Goal: Transaction & Acquisition: Purchase product/service

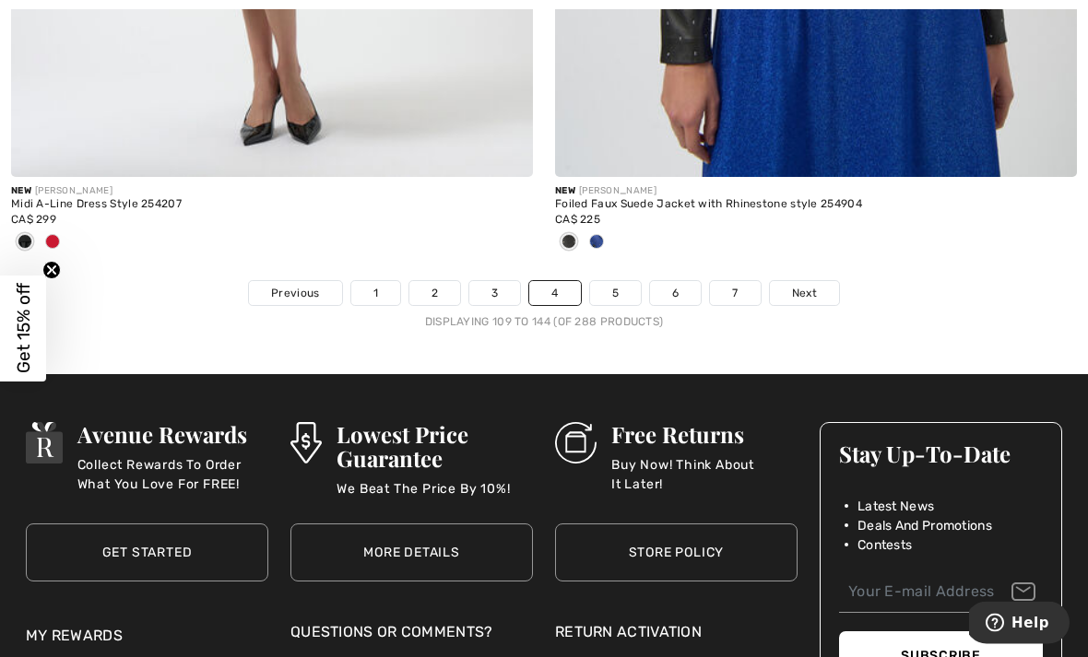
scroll to position [16097, 0]
click at [798, 285] on span "Next" at bounding box center [804, 293] width 25 height 17
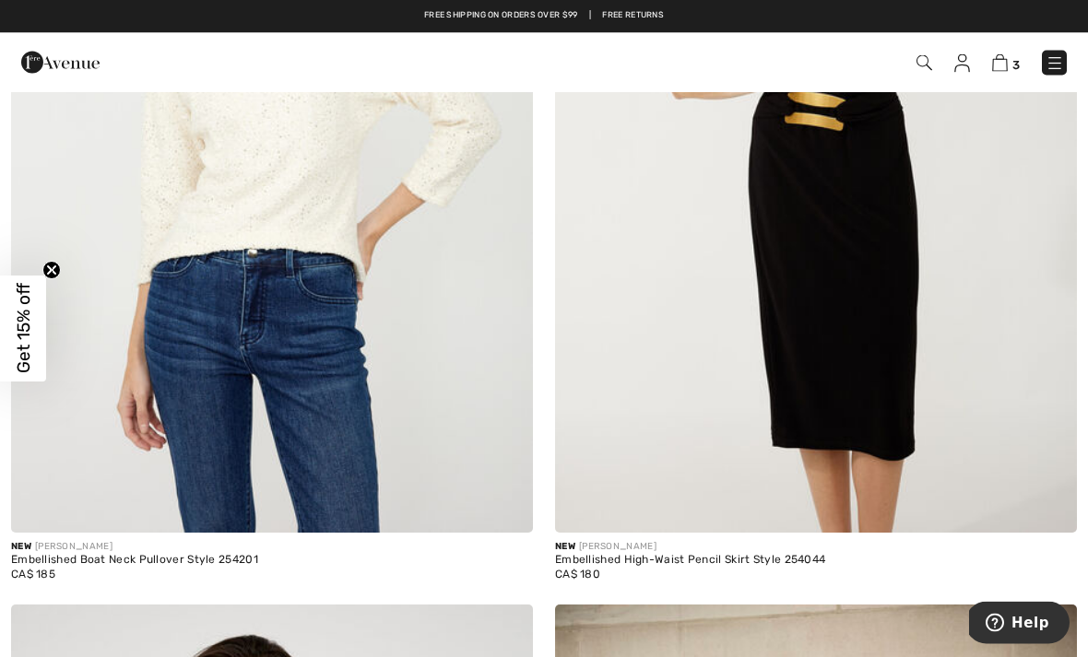
scroll to position [13071, 0]
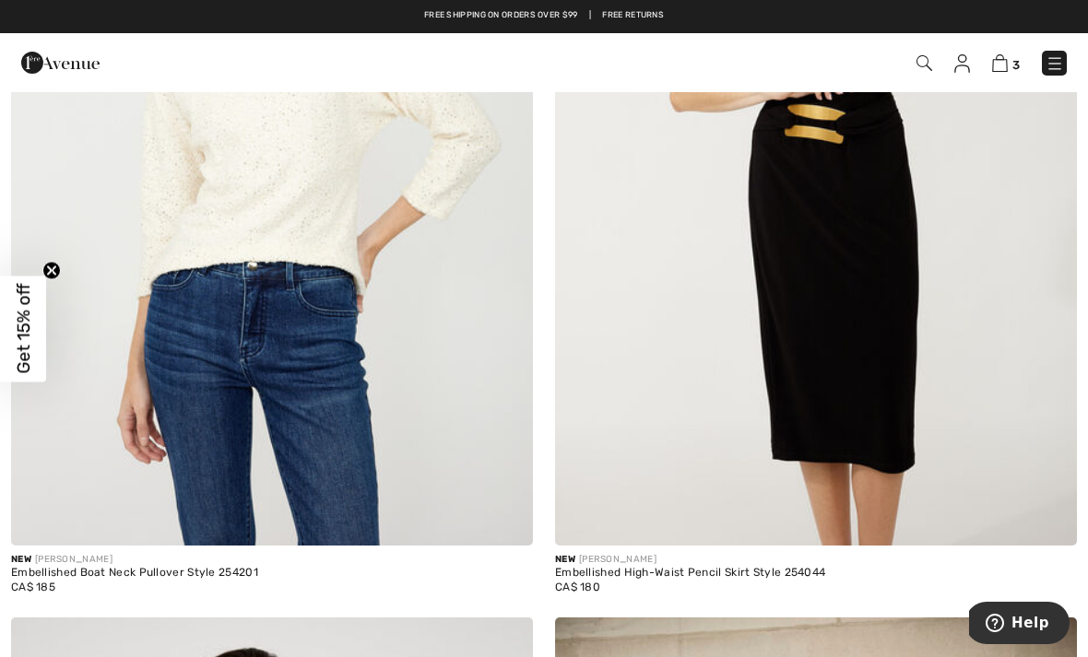
click at [1046, 67] on img at bounding box center [1055, 63] width 18 height 18
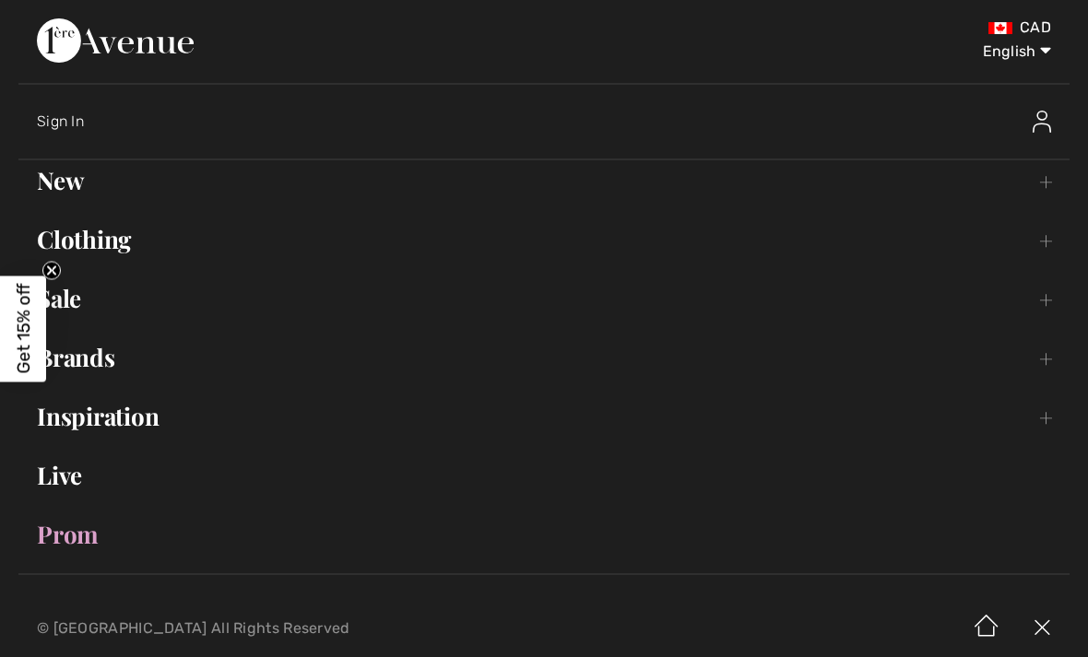
click at [79, 300] on link "Sale Toggle submenu" at bounding box center [543, 298] width 1051 height 41
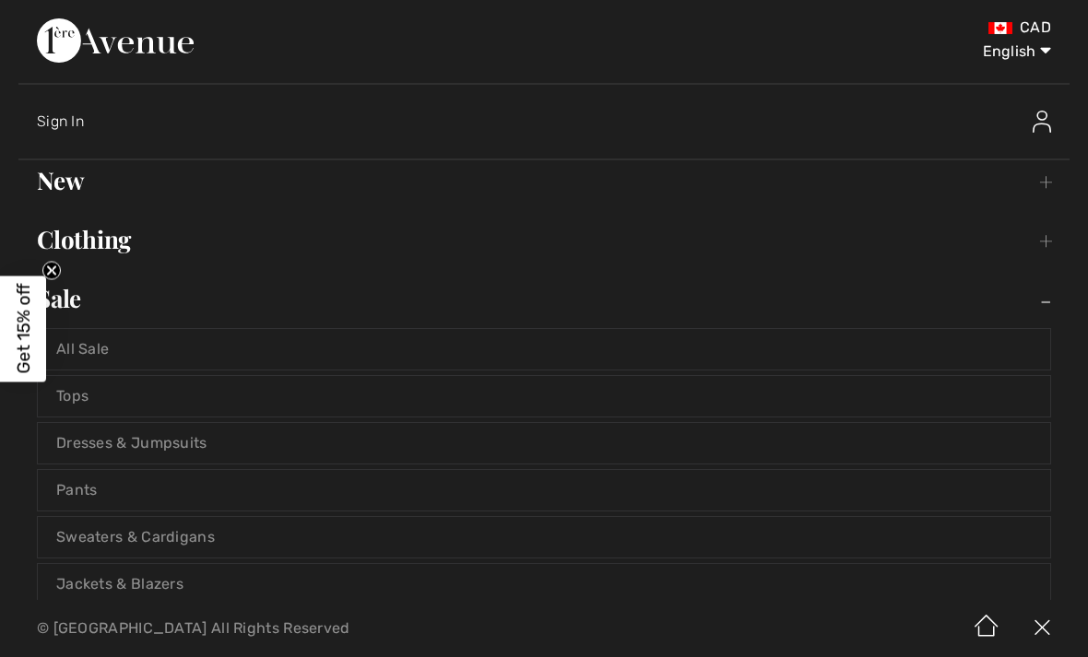
click at [98, 342] on link "All Sale" at bounding box center [544, 349] width 1012 height 41
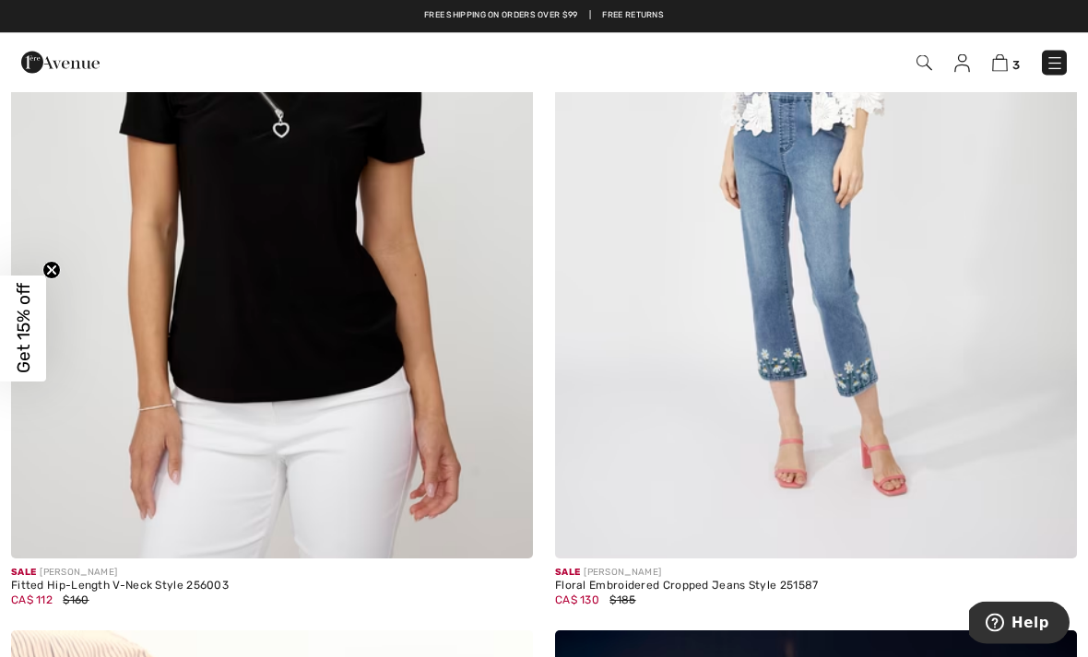
scroll to position [7585, 0]
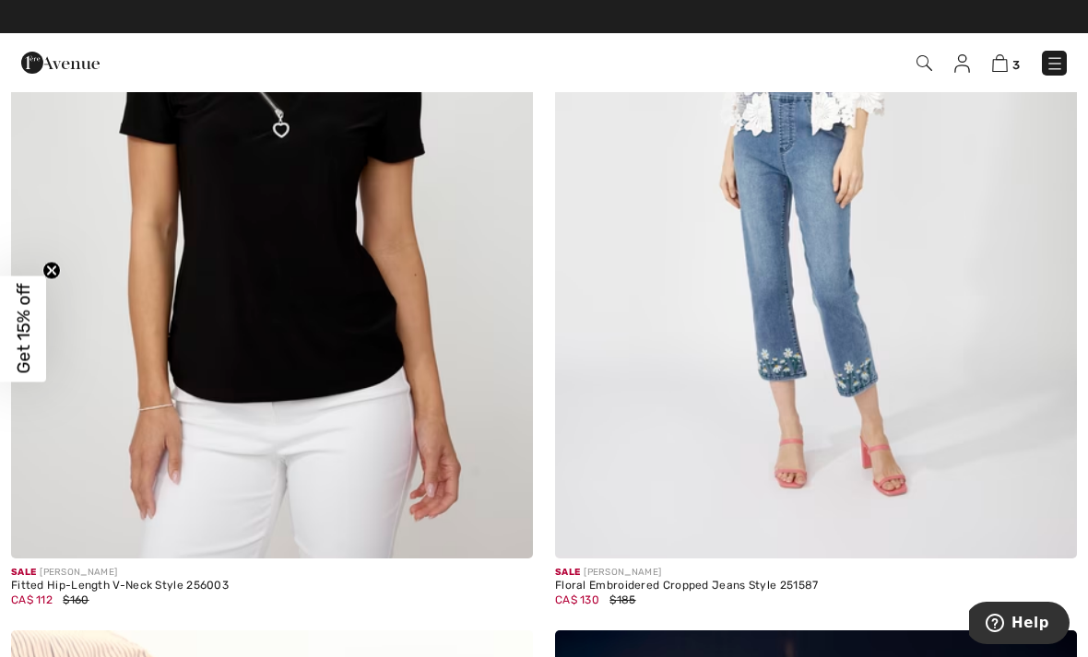
click at [840, 154] on img at bounding box center [816, 167] width 522 height 783
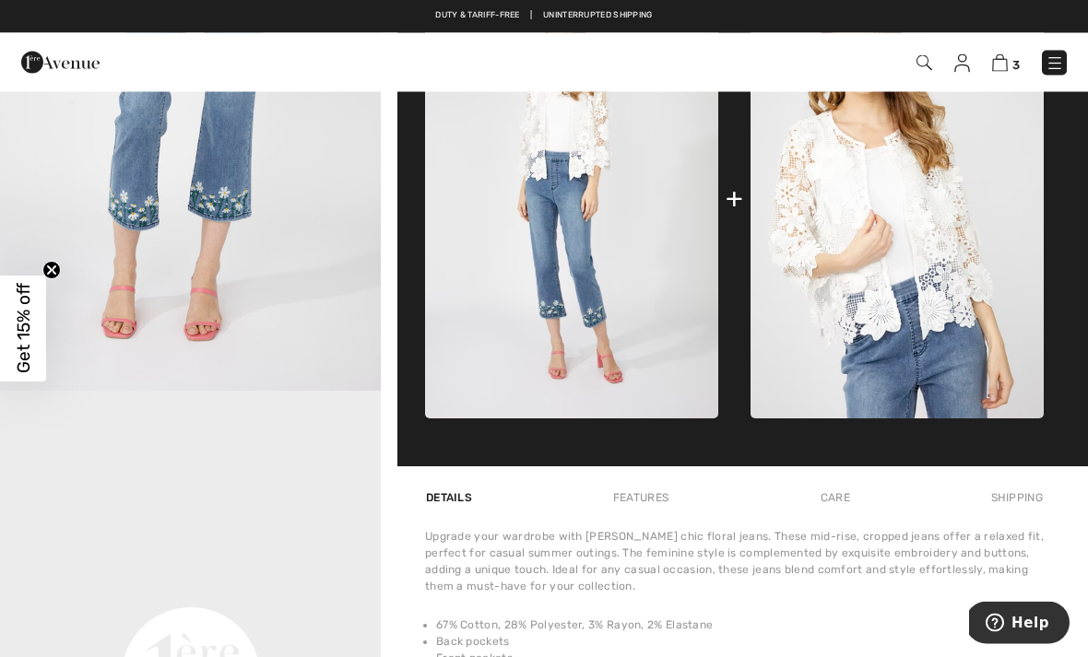
scroll to position [882, 0]
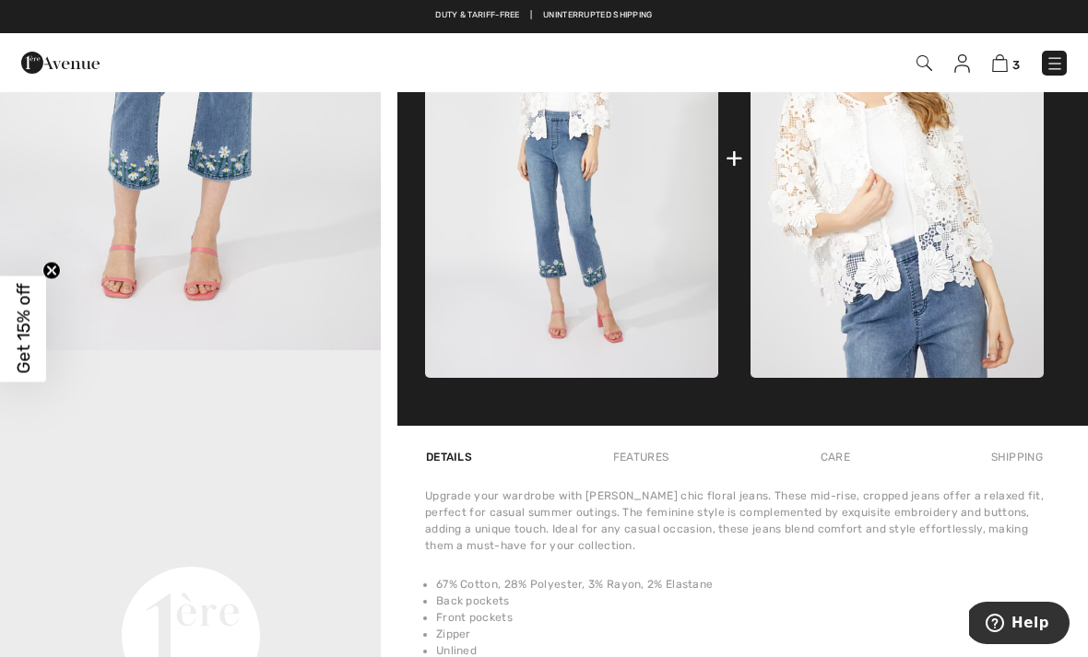
click at [904, 246] on img at bounding box center [897, 158] width 293 height 440
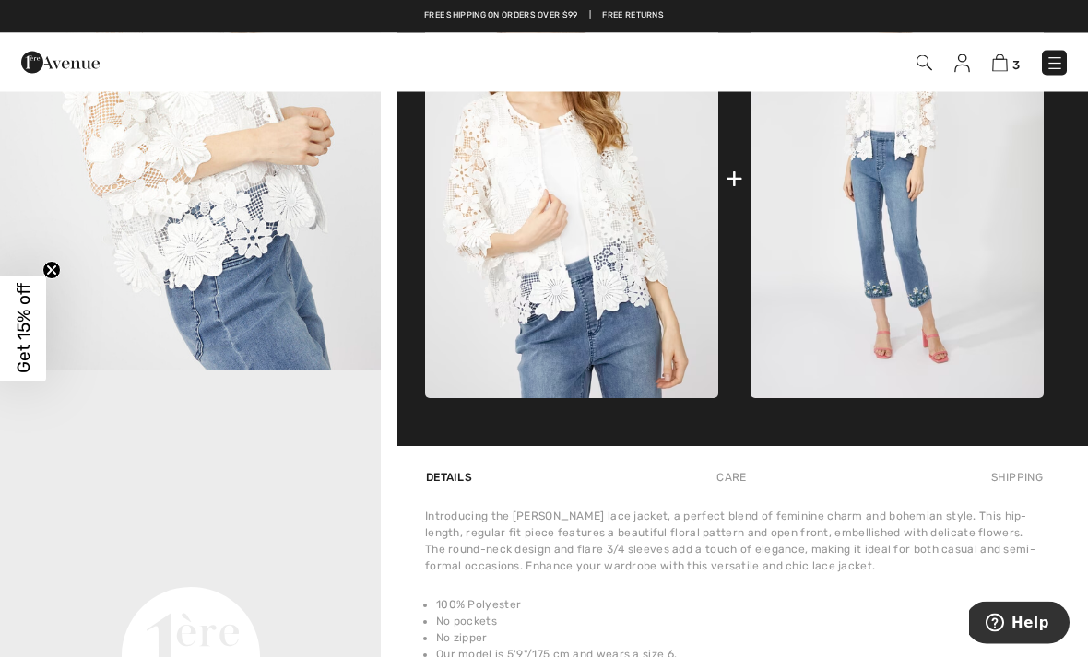
scroll to position [844, 0]
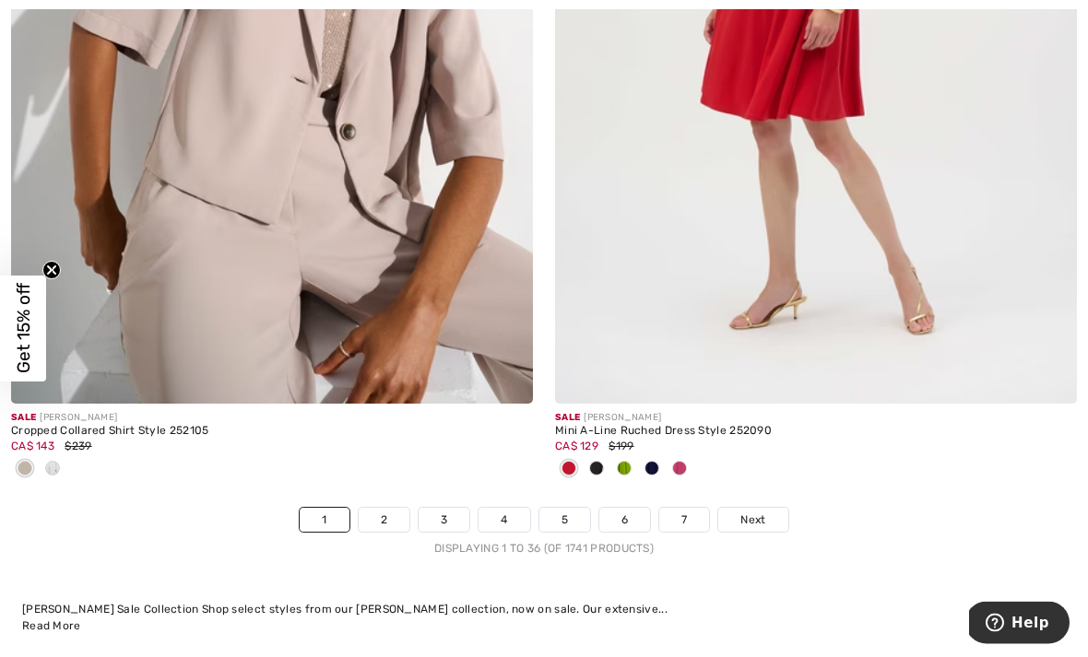
scroll to position [15719, 0]
click at [390, 149] on img at bounding box center [272, 12] width 522 height 783
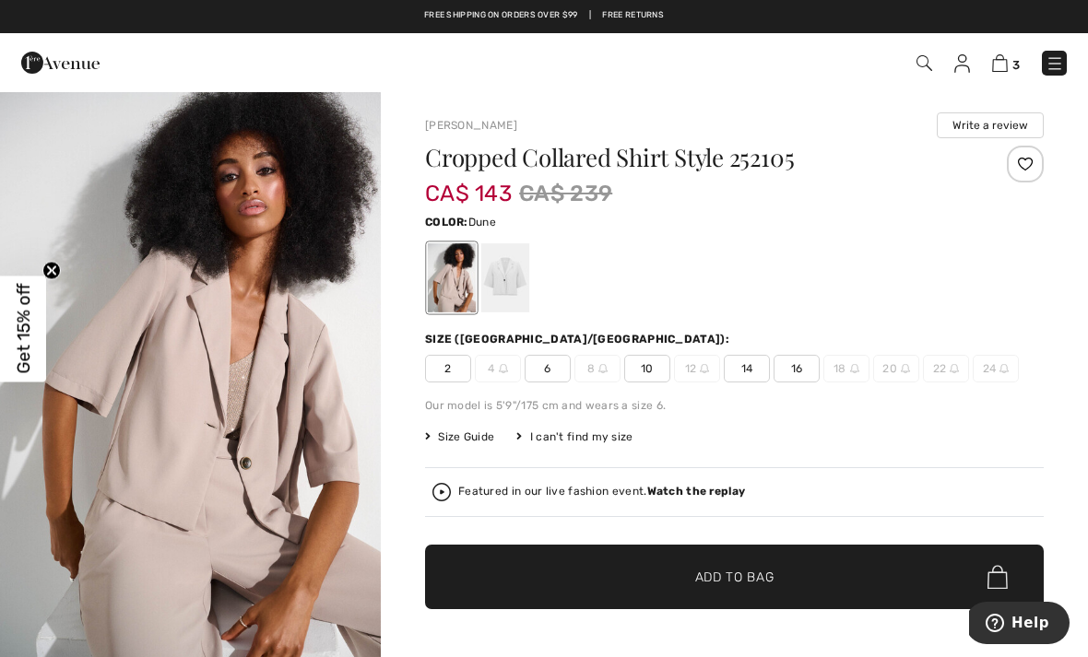
click at [811, 201] on div "CA$ 143 CA$ 239" at bounding box center [682, 193] width 515 height 33
click at [520, 274] on div at bounding box center [505, 277] width 48 height 69
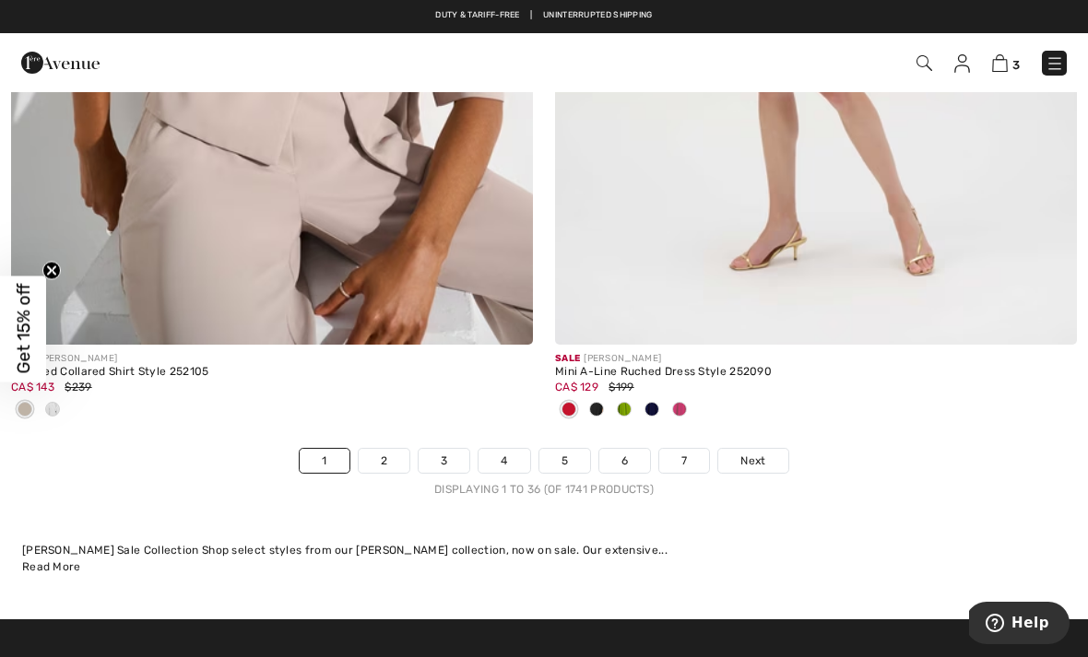
click at [759, 453] on span "Next" at bounding box center [752, 461] width 25 height 17
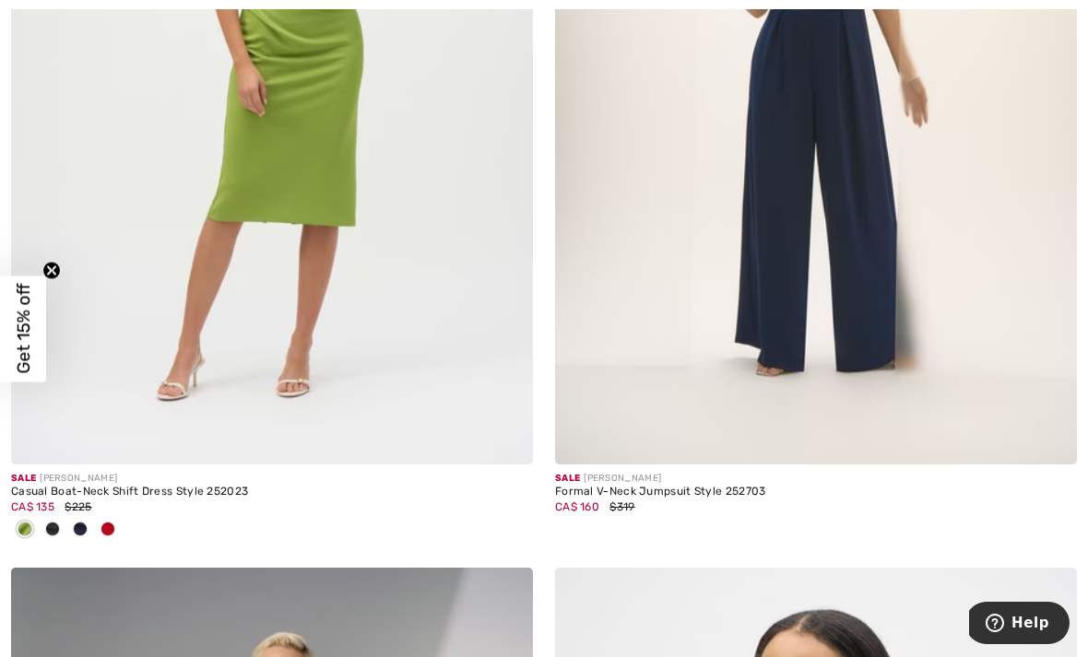
scroll to position [6887, 0]
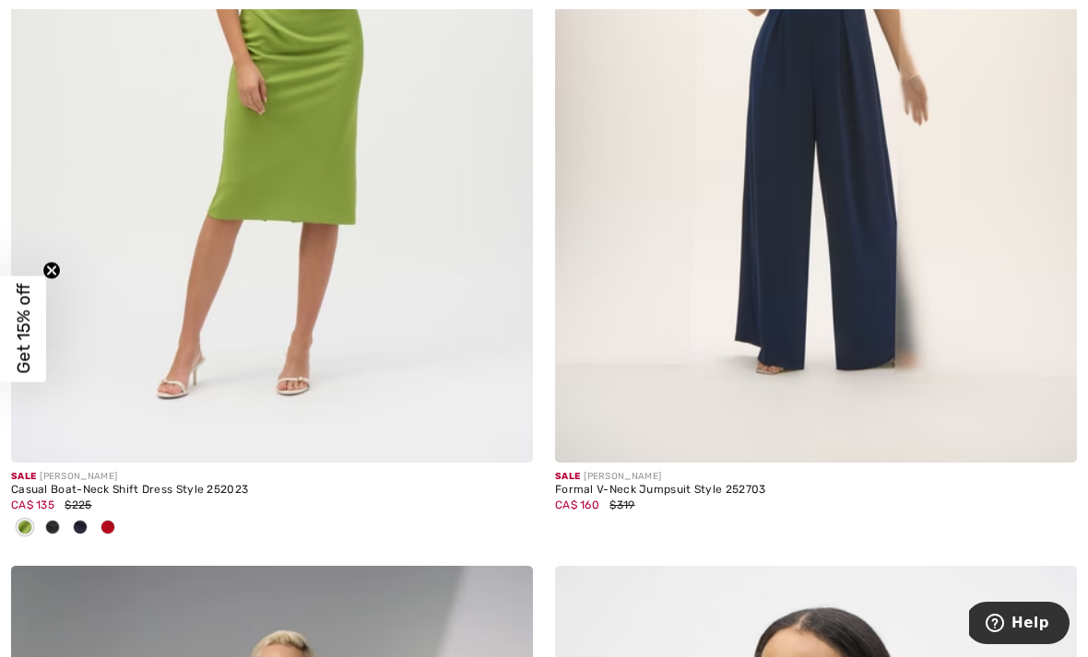
click at [374, 228] on img at bounding box center [272, 71] width 522 height 783
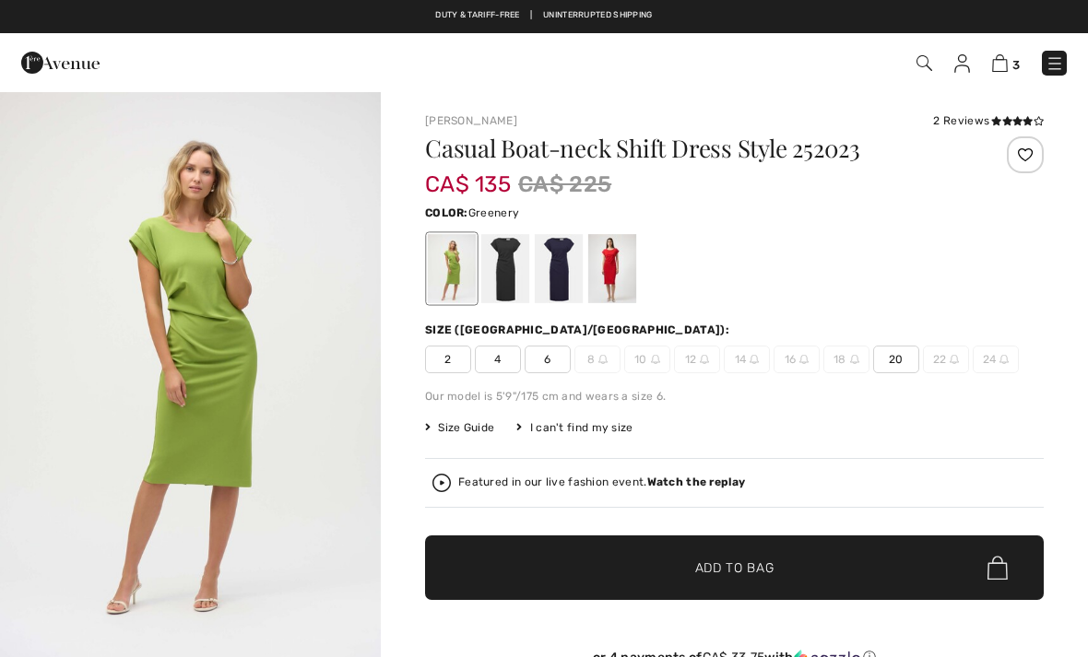
checkbox input "true"
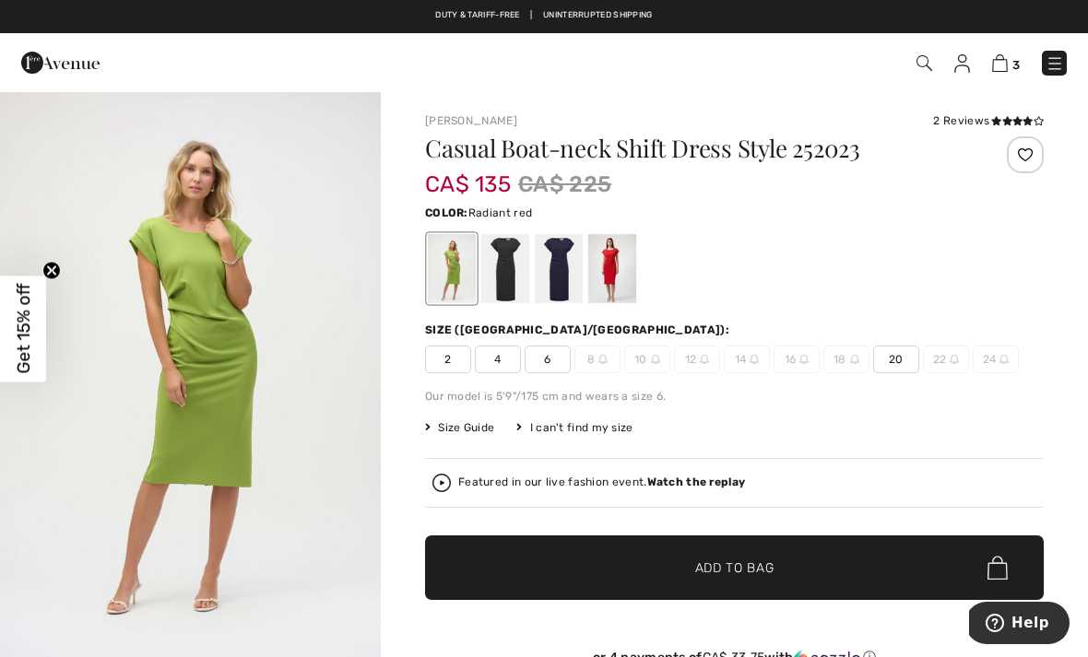
click at [622, 269] on div at bounding box center [612, 268] width 48 height 69
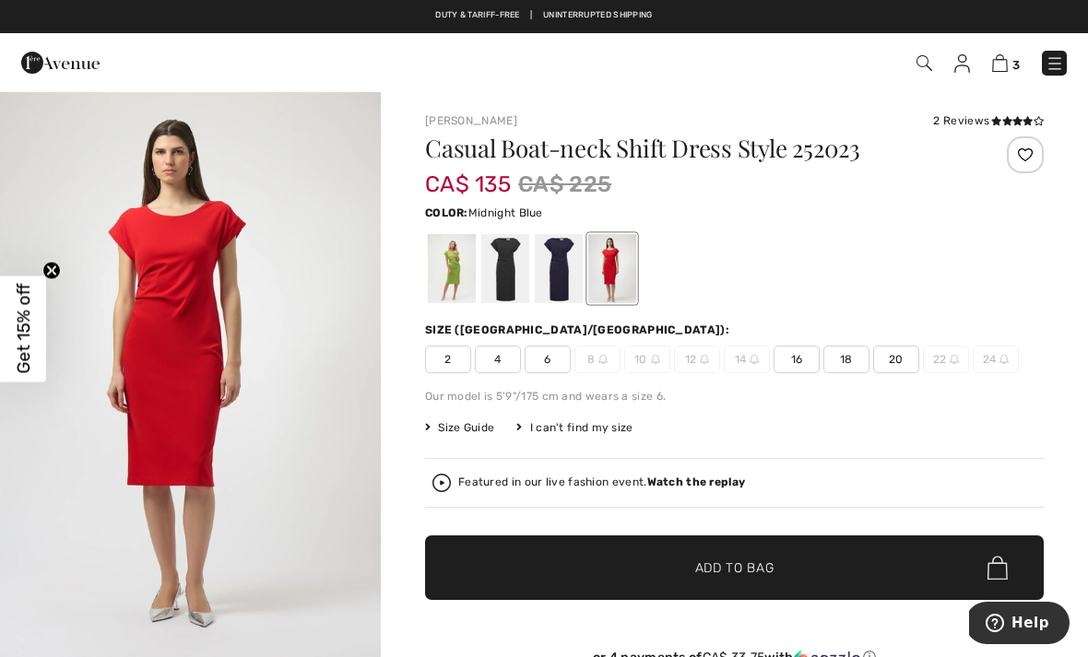
click at [568, 262] on div at bounding box center [559, 268] width 48 height 69
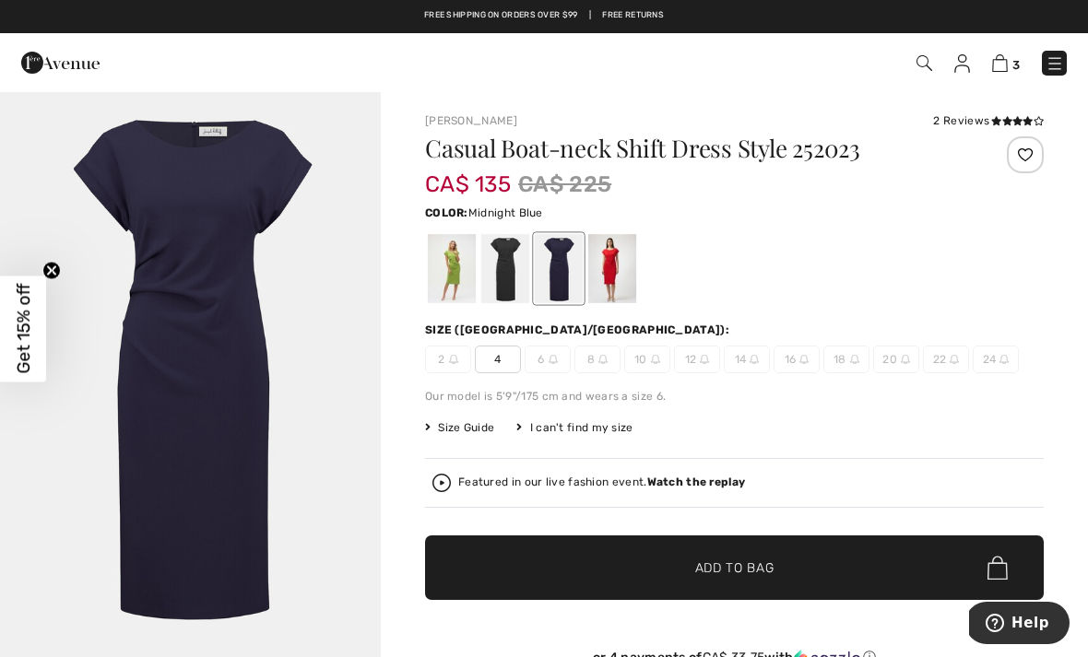
click at [516, 272] on div at bounding box center [505, 268] width 48 height 69
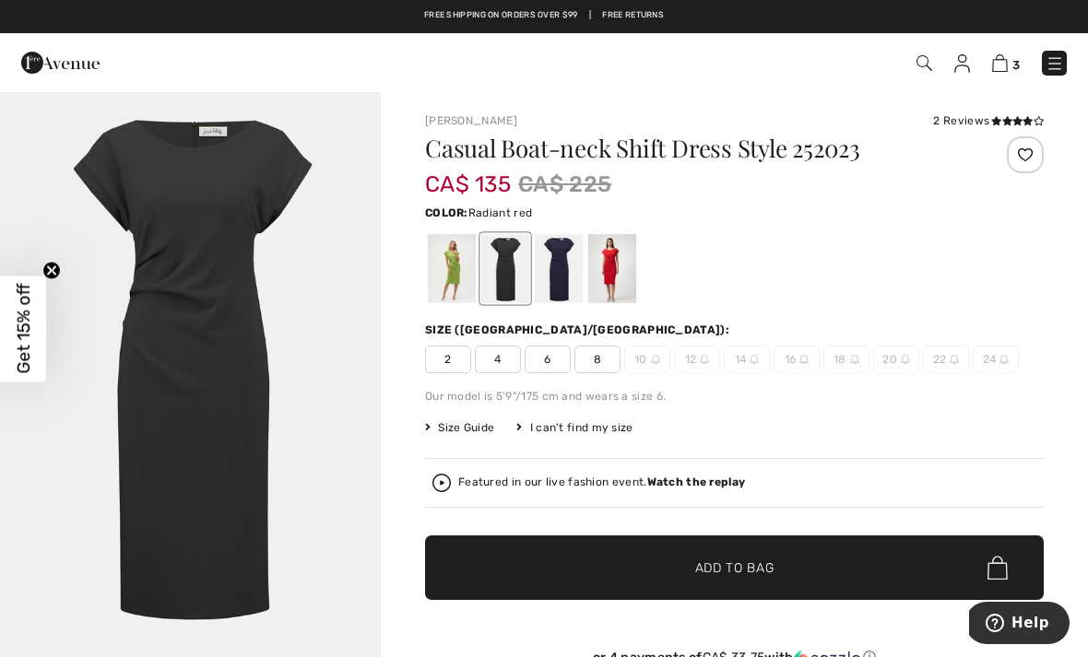
click at [621, 268] on div at bounding box center [612, 268] width 48 height 69
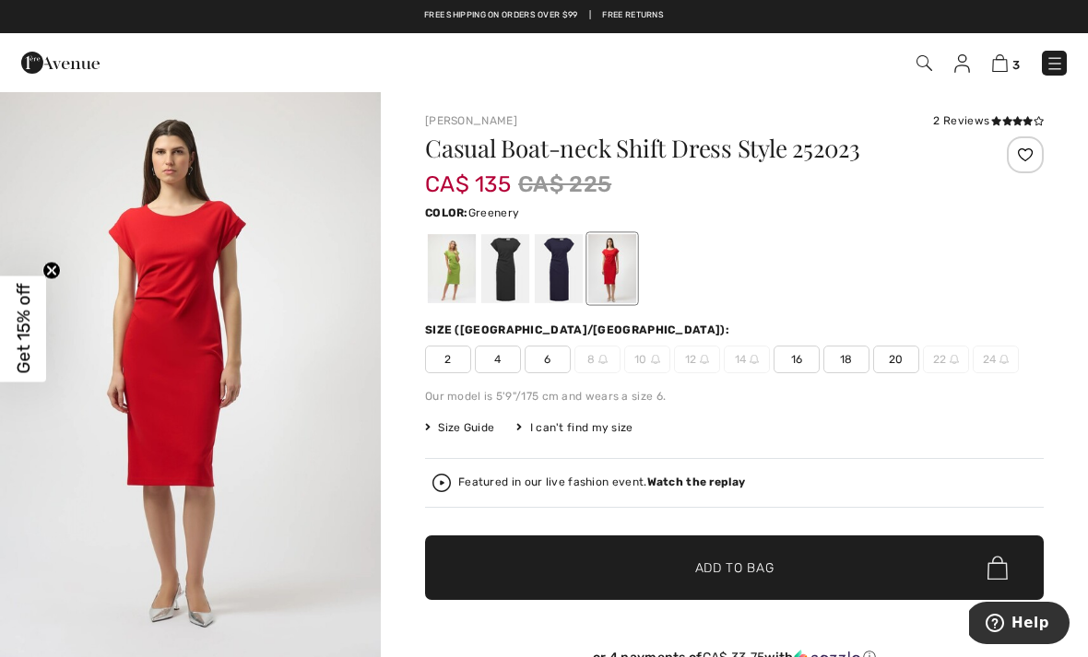
click at [461, 265] on div at bounding box center [452, 268] width 48 height 69
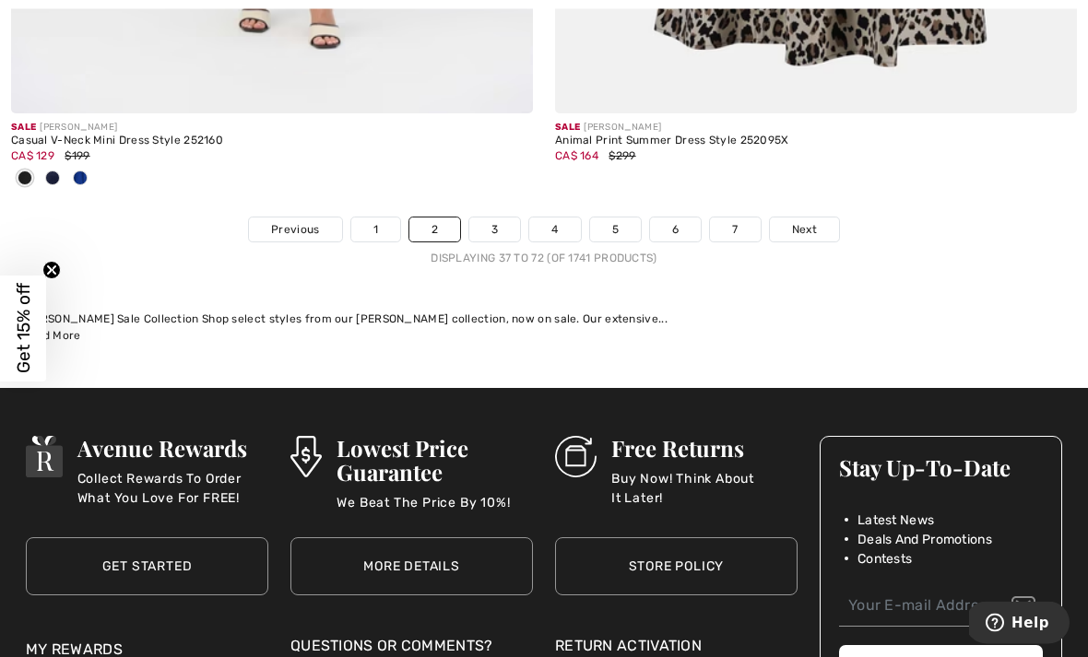
scroll to position [16313, 0]
click at [811, 224] on span "Next" at bounding box center [804, 229] width 25 height 17
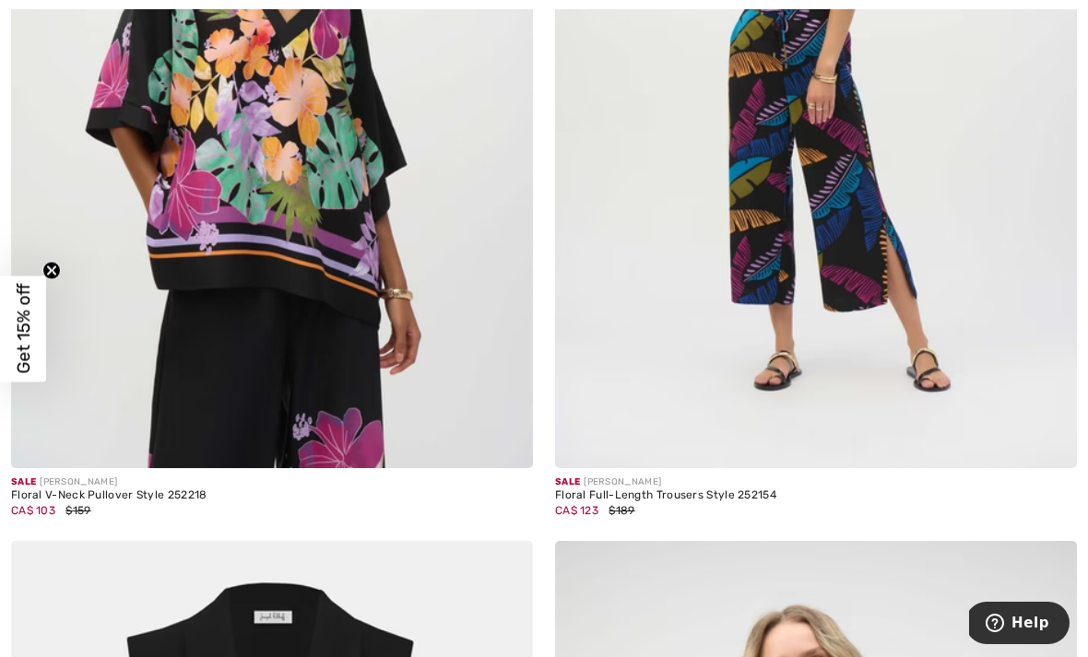
scroll to position [1458, 0]
click at [299, 206] on img at bounding box center [272, 76] width 522 height 783
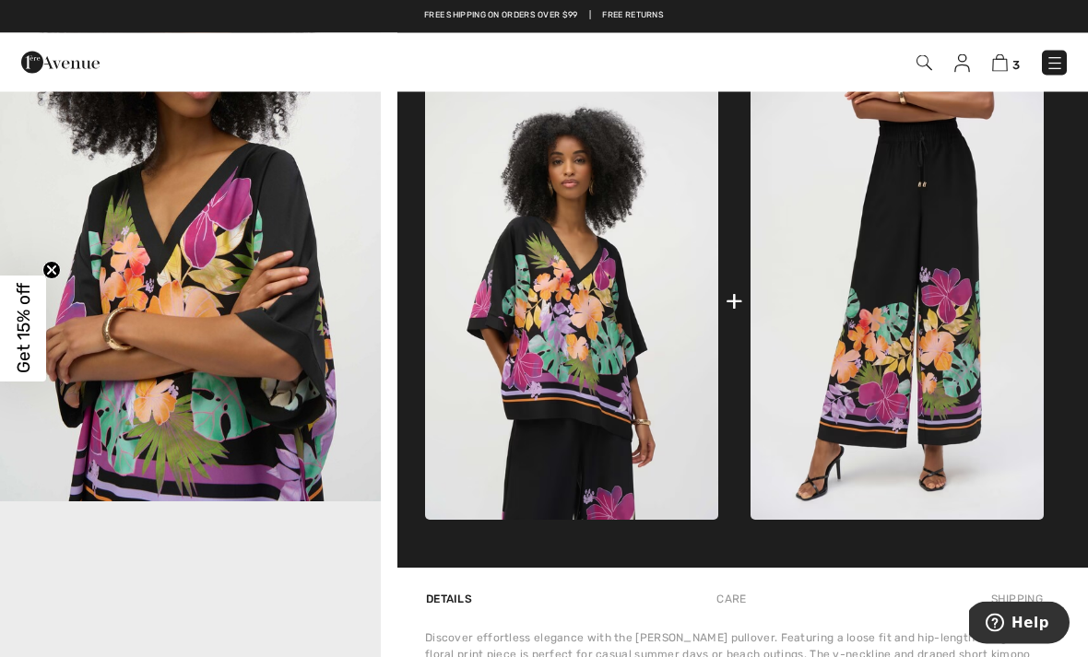
scroll to position [730, 0]
click at [907, 279] on img at bounding box center [897, 300] width 293 height 439
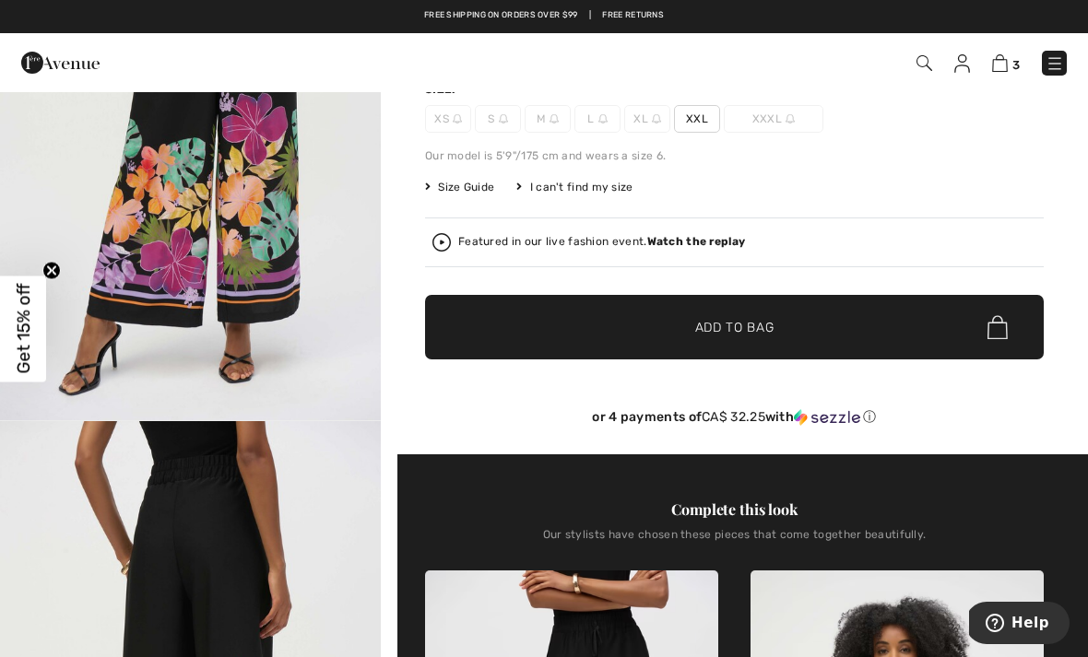
scroll to position [242, 0]
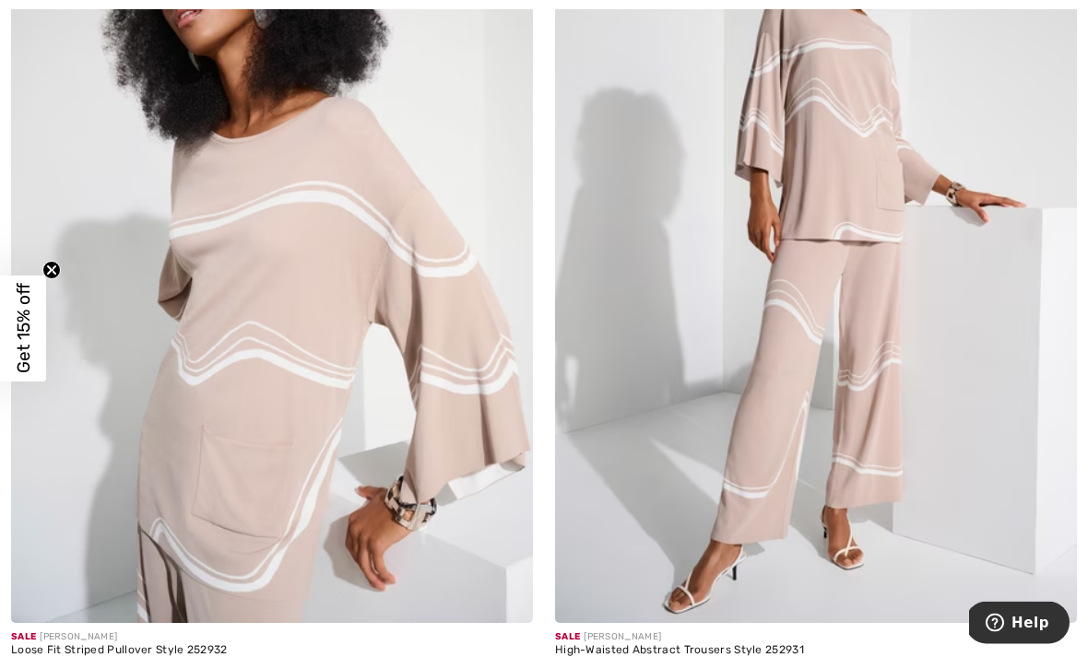
scroll to position [12199, 0]
click at [421, 308] on img at bounding box center [272, 231] width 522 height 783
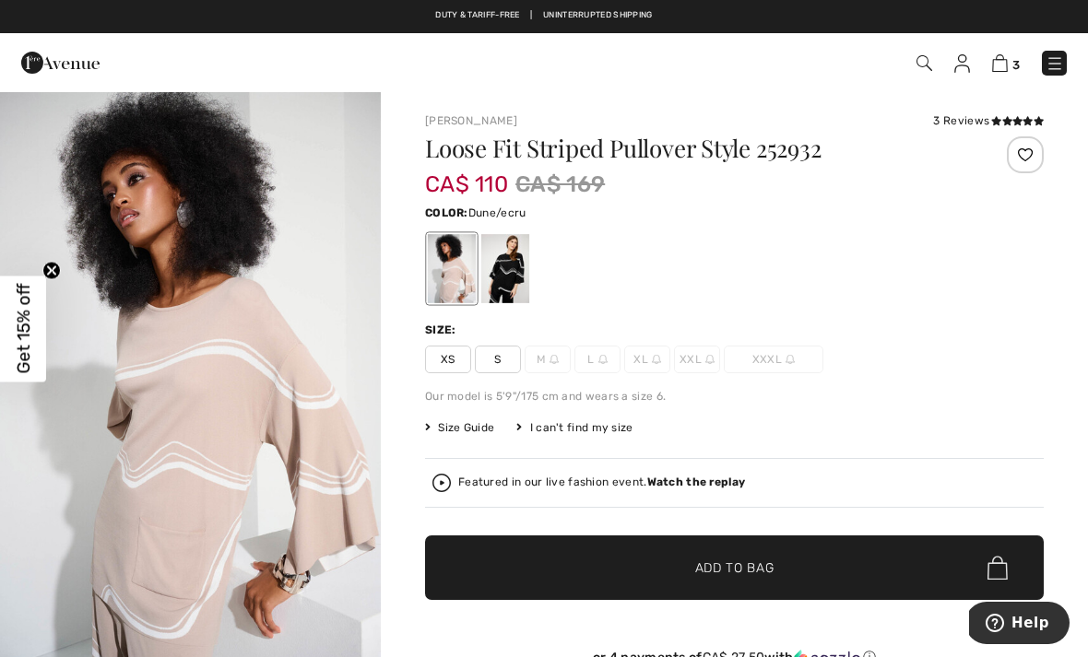
click at [521, 273] on div at bounding box center [505, 268] width 48 height 69
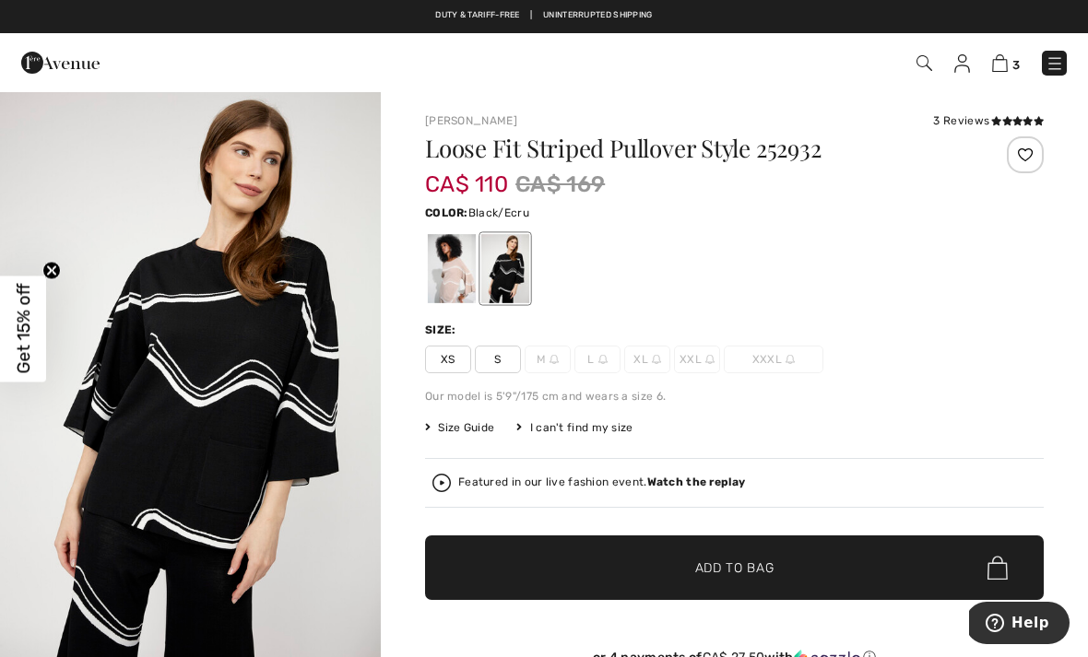
click at [448, 269] on div at bounding box center [452, 268] width 48 height 69
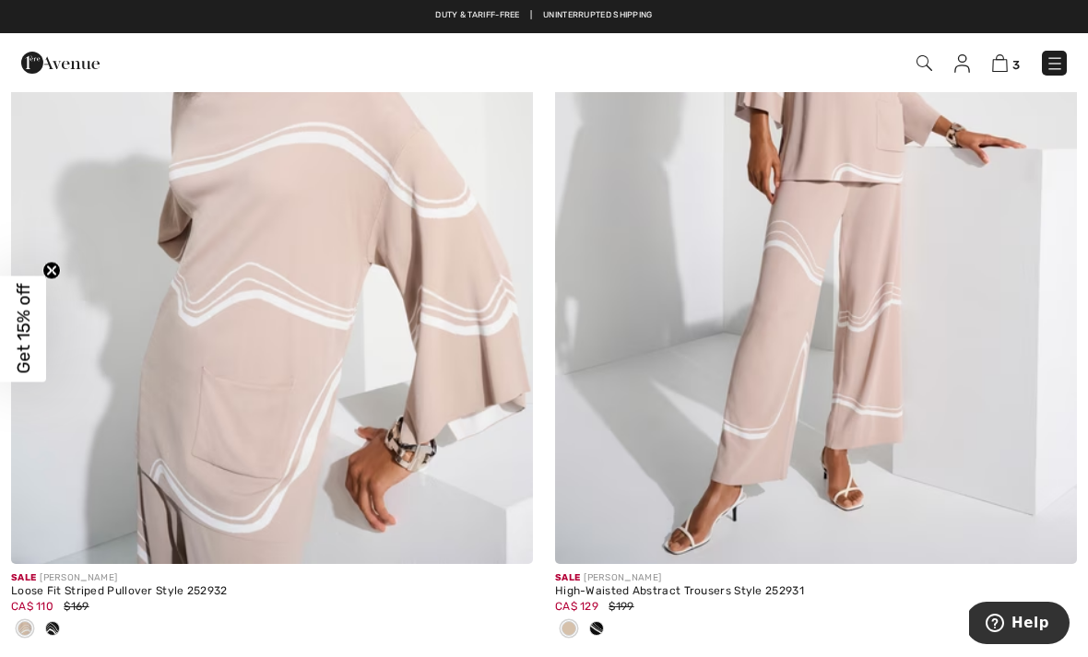
click at [834, 239] on img at bounding box center [816, 172] width 522 height 783
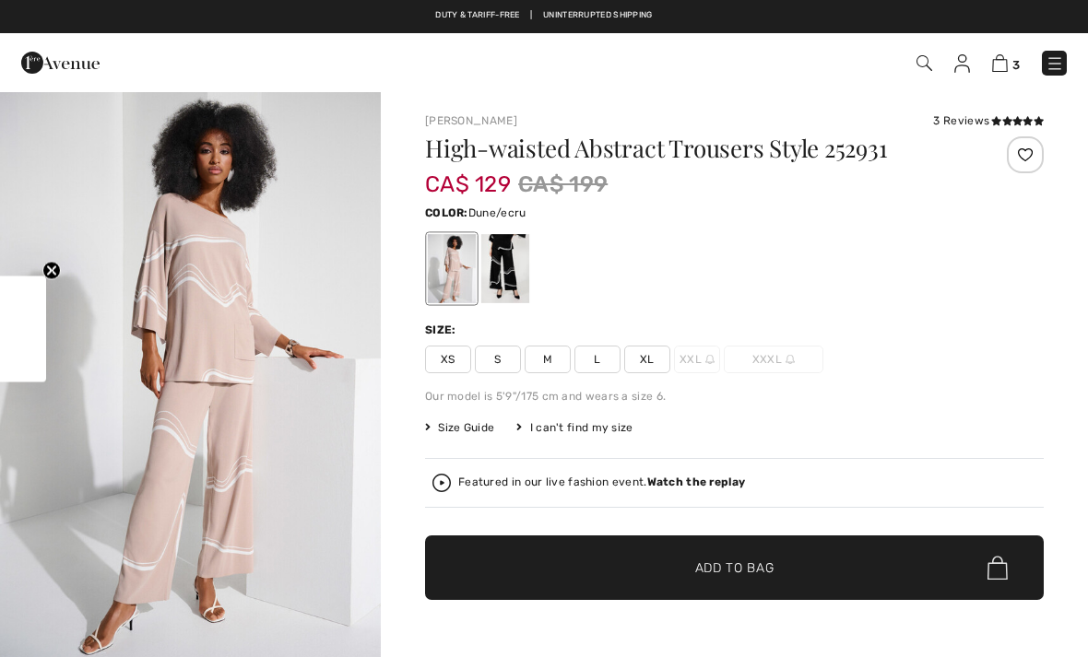
checkbox input "true"
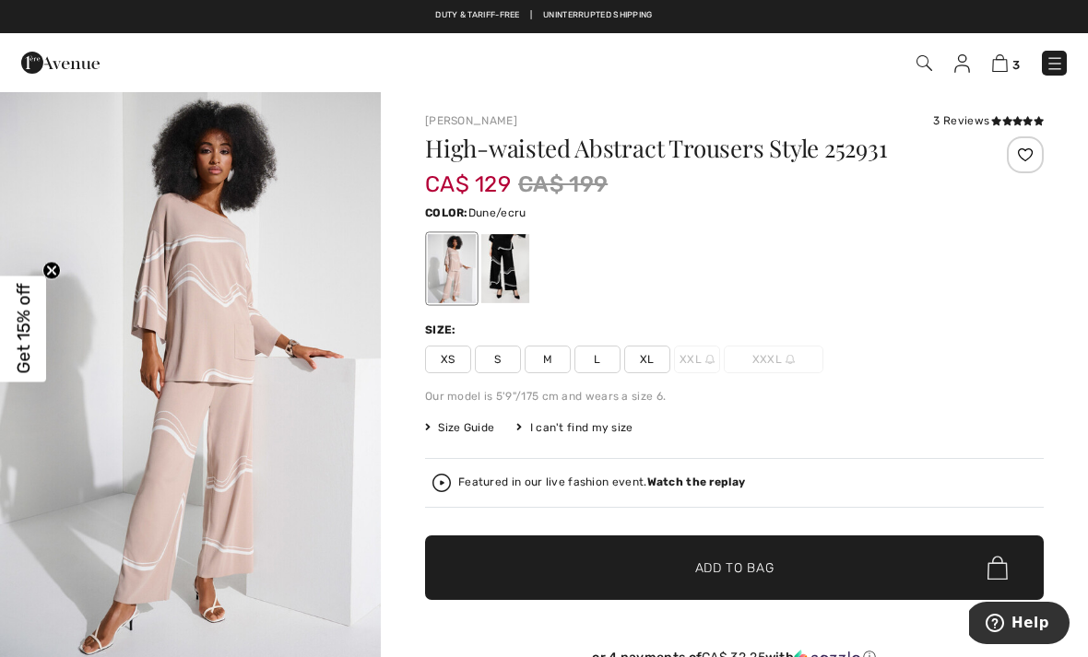
click at [512, 269] on div at bounding box center [505, 268] width 48 height 69
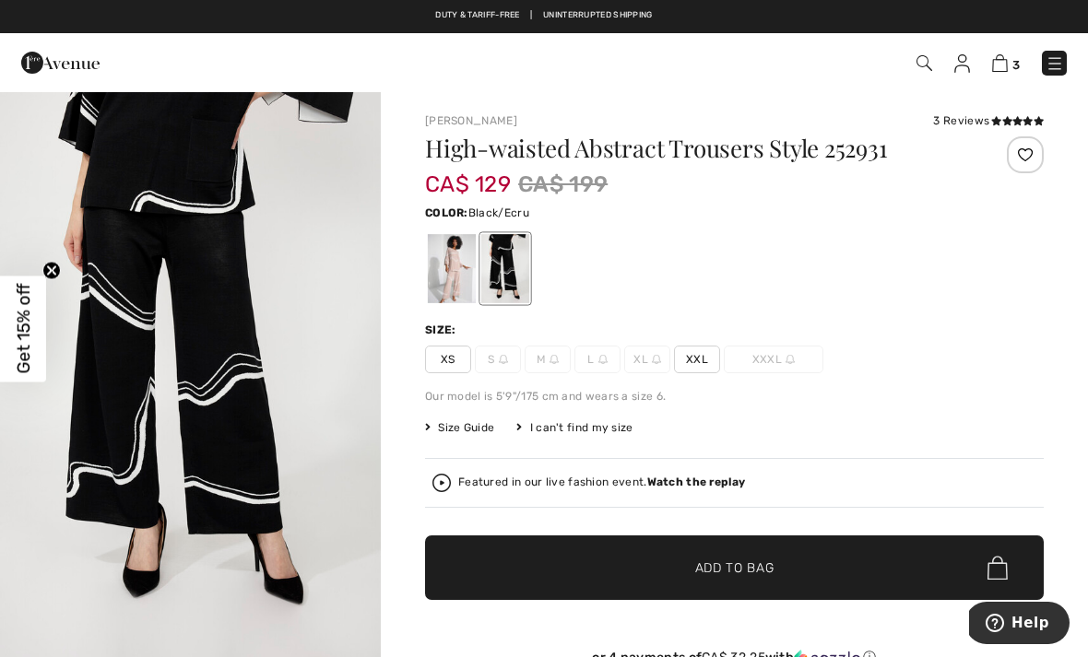
click at [461, 268] on div at bounding box center [452, 268] width 48 height 69
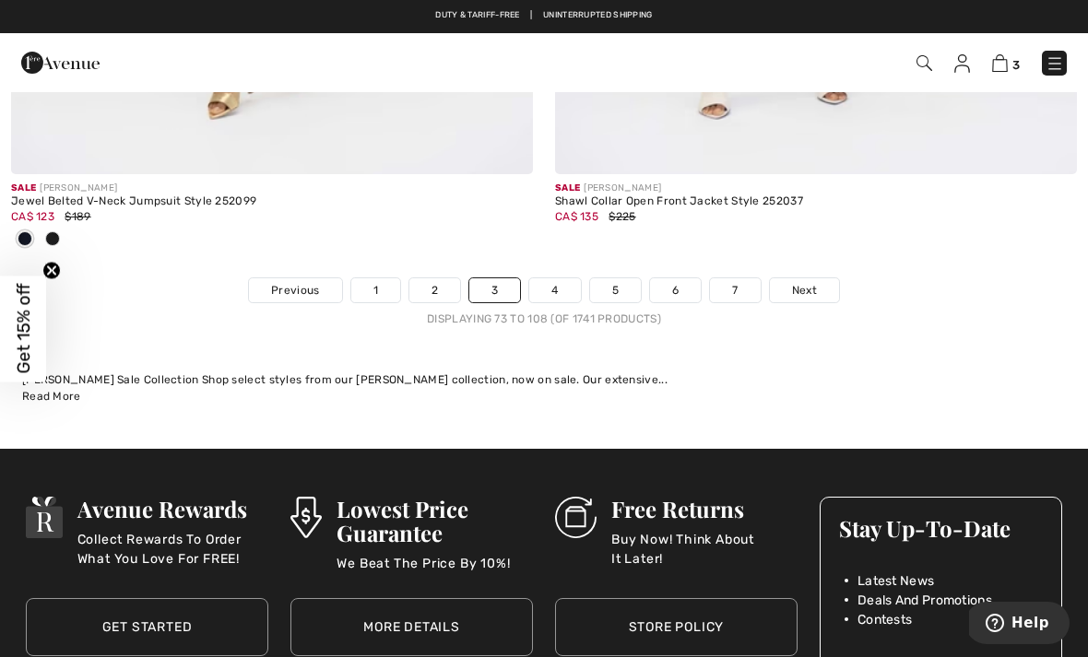
scroll to position [16146, 0]
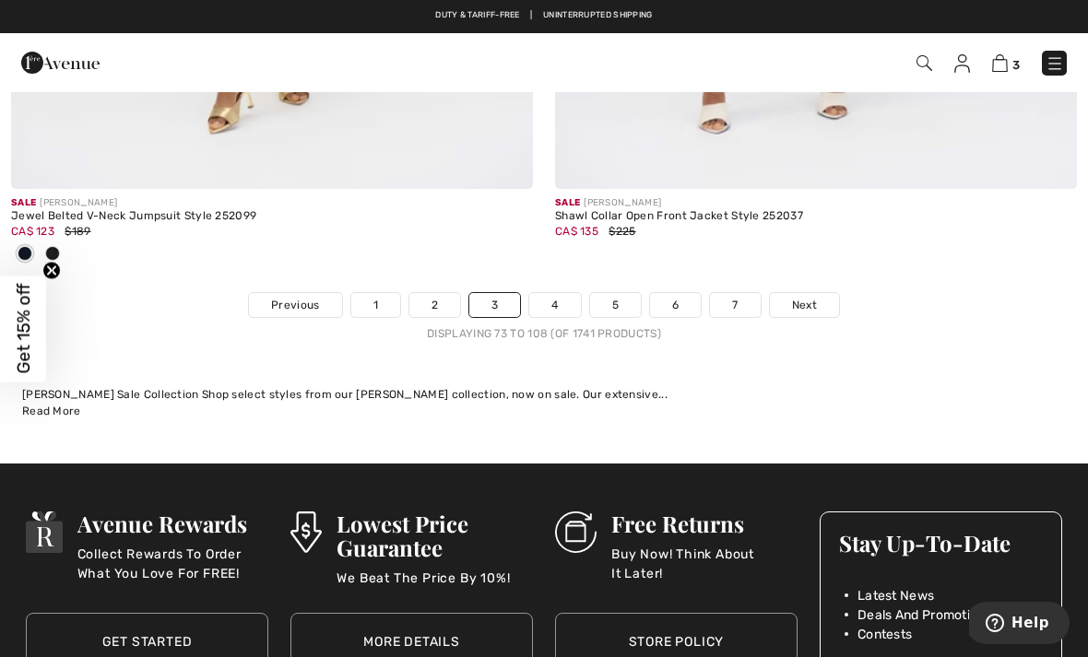
click at [806, 297] on span "Next" at bounding box center [804, 305] width 25 height 17
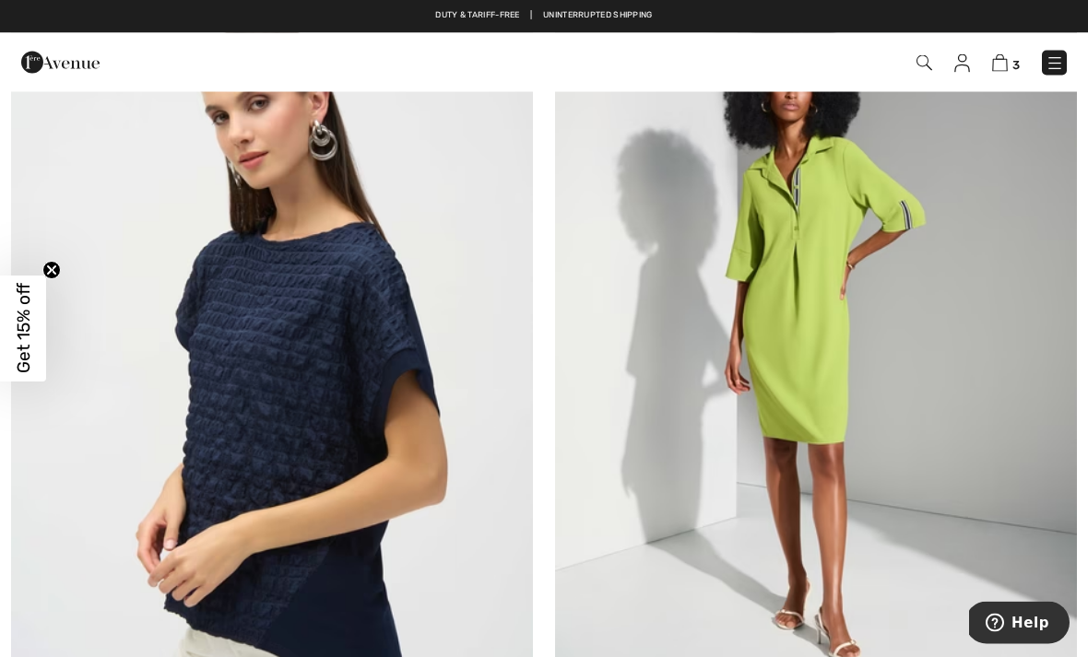
scroll to position [2051, 0]
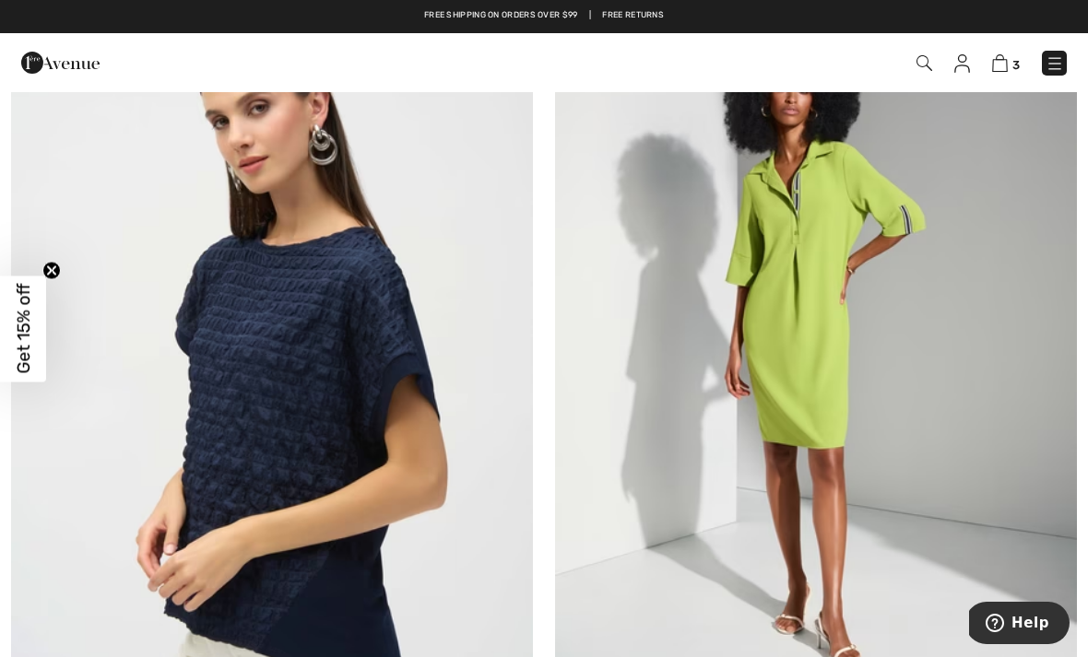
click at [825, 243] on img at bounding box center [816, 338] width 522 height 783
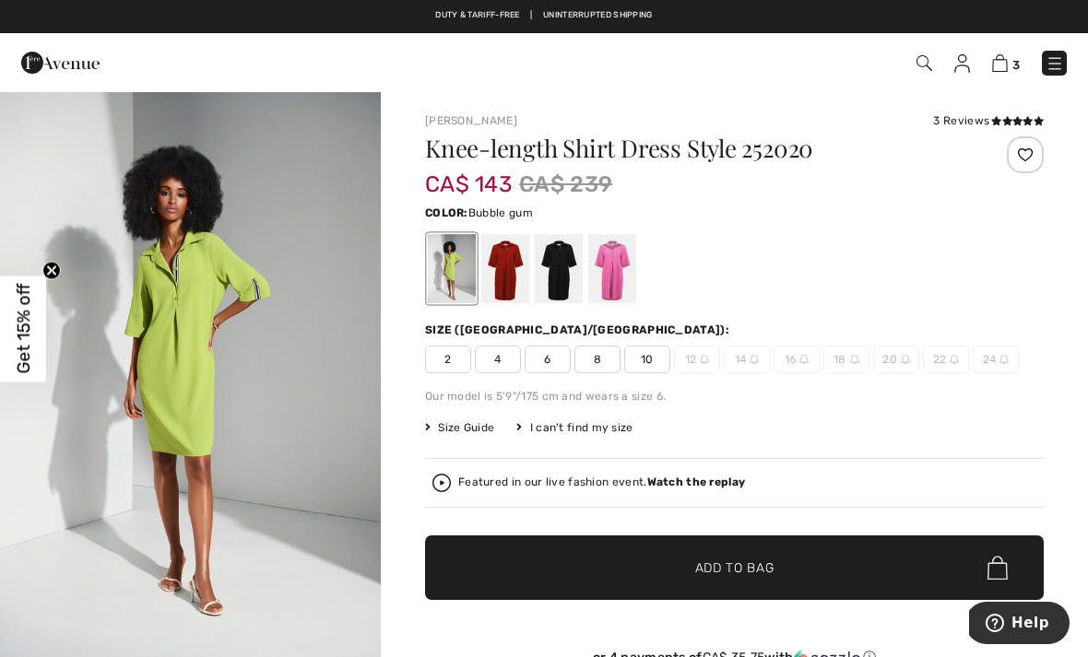
click at [625, 268] on div at bounding box center [612, 268] width 48 height 69
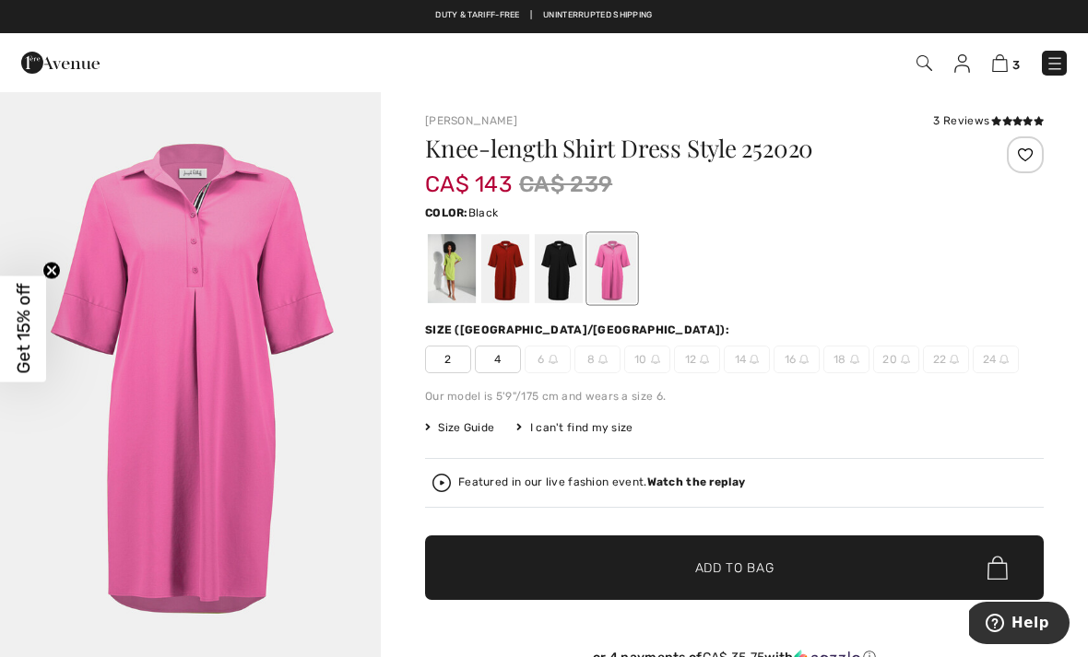
click at [562, 271] on div at bounding box center [559, 268] width 48 height 69
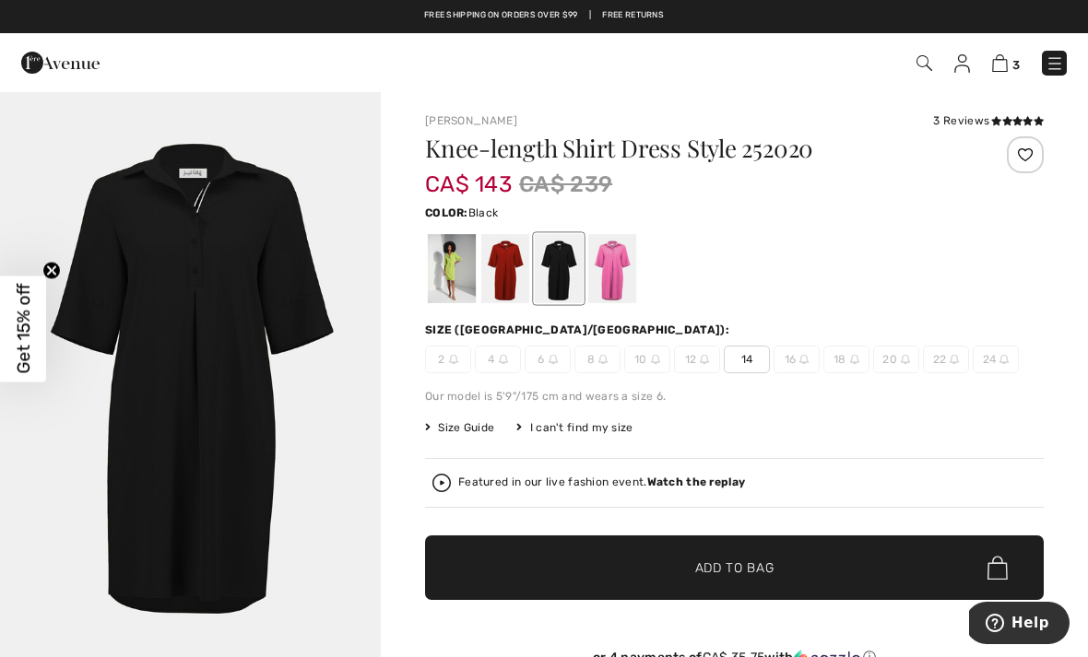
click at [510, 272] on div at bounding box center [505, 268] width 48 height 69
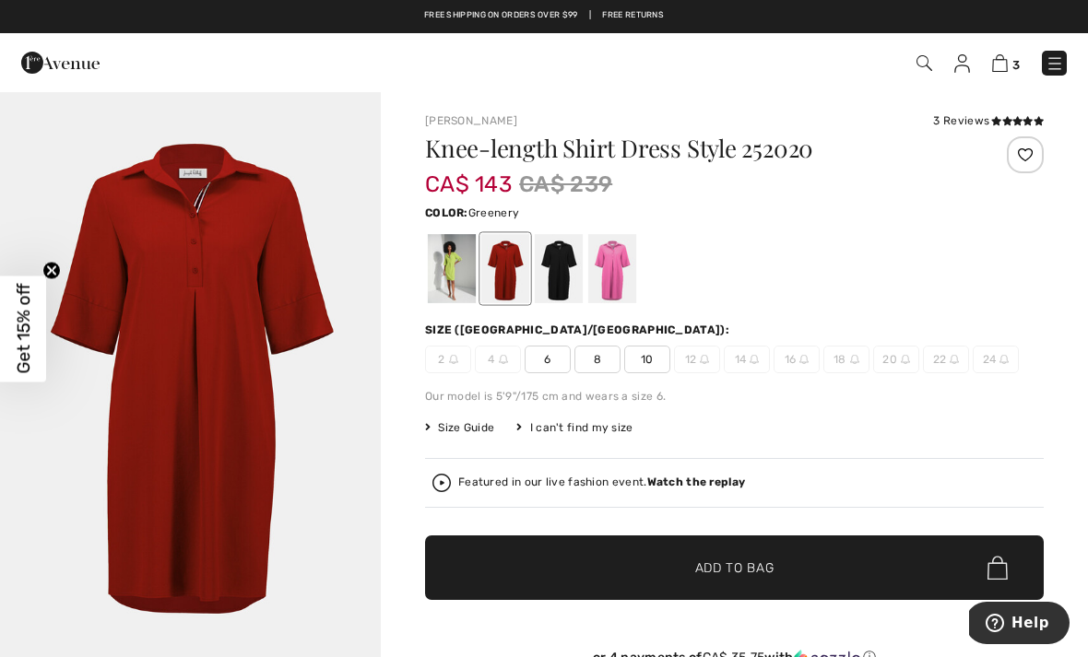
click at [457, 277] on div at bounding box center [452, 268] width 48 height 69
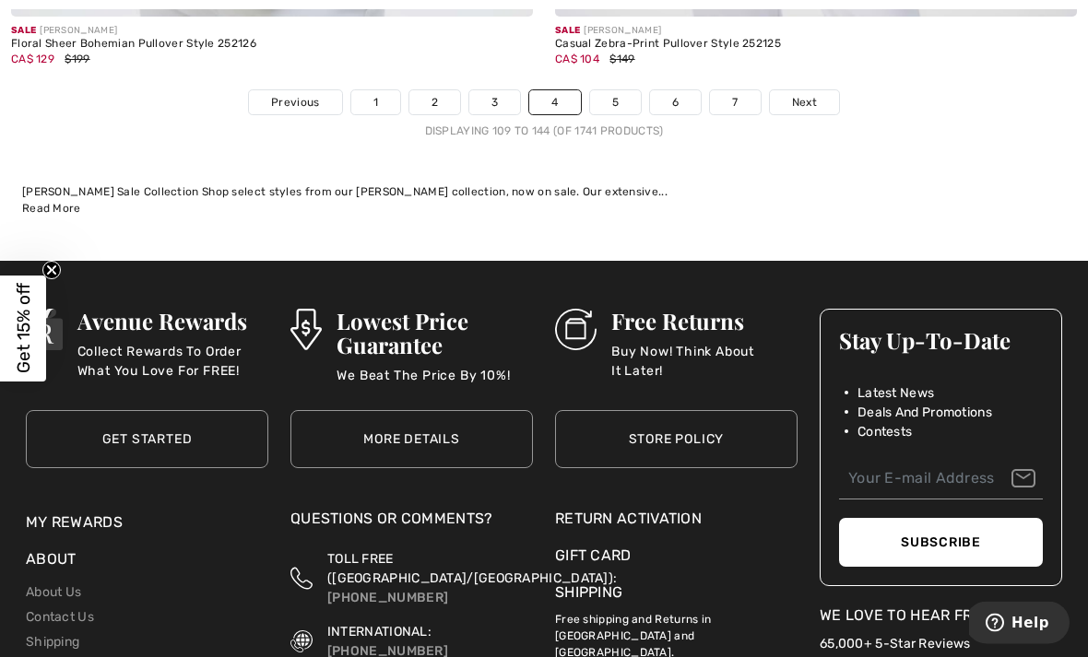
scroll to position [16197, 0]
click at [807, 94] on span "Next" at bounding box center [804, 102] width 25 height 17
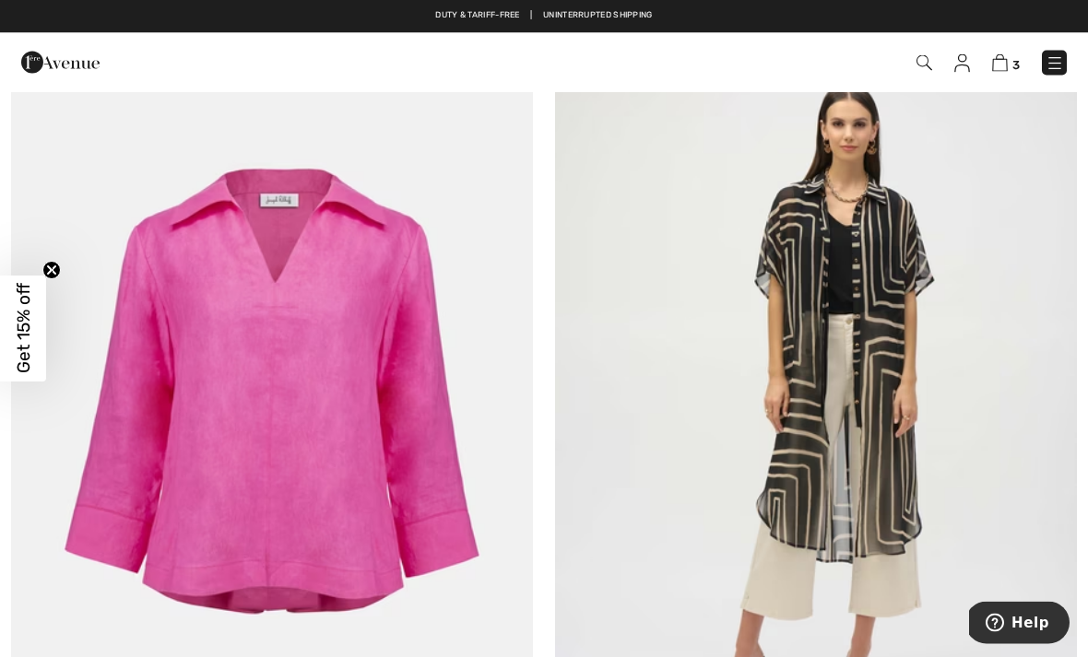
scroll to position [3697, 0]
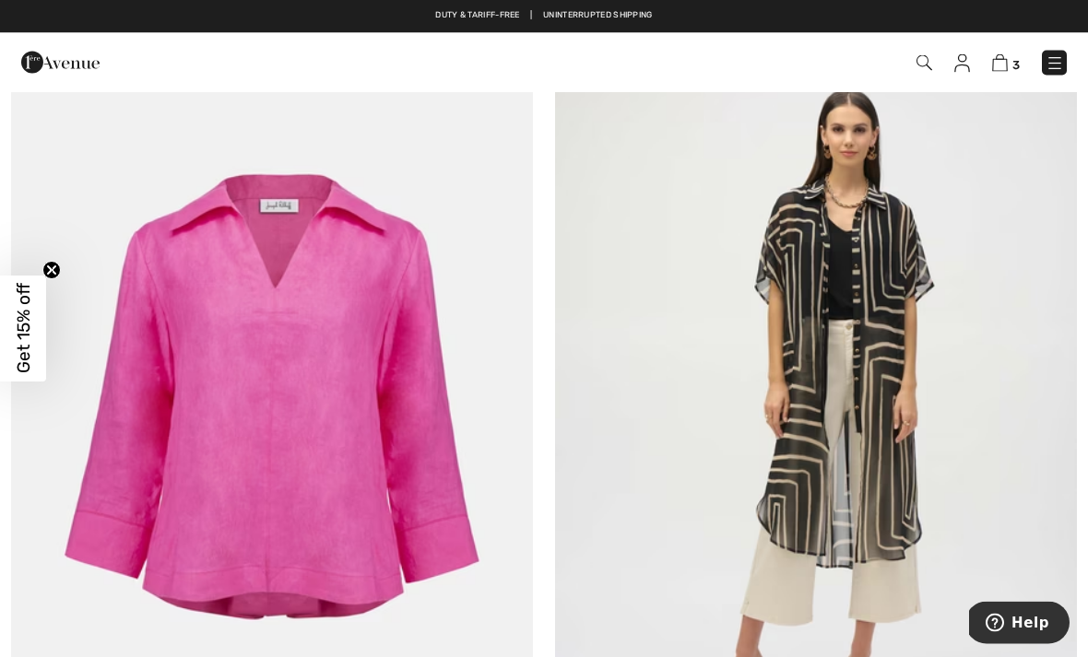
click at [848, 279] on img at bounding box center [816, 402] width 522 height 783
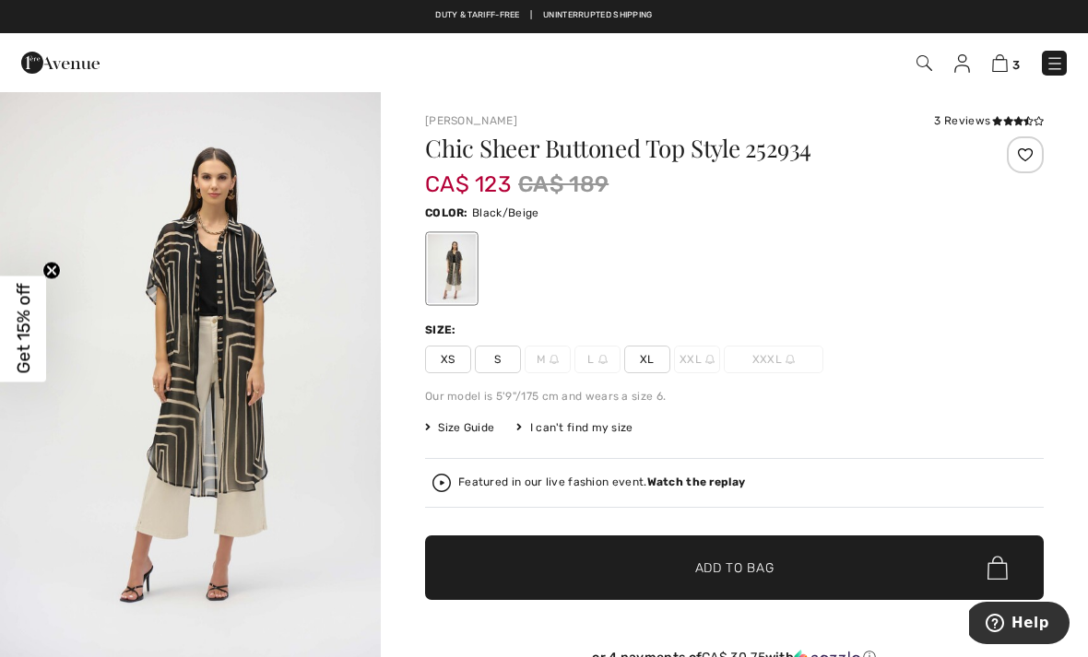
click at [808, 171] on div "CA$ 123 CA$ 189" at bounding box center [682, 184] width 515 height 33
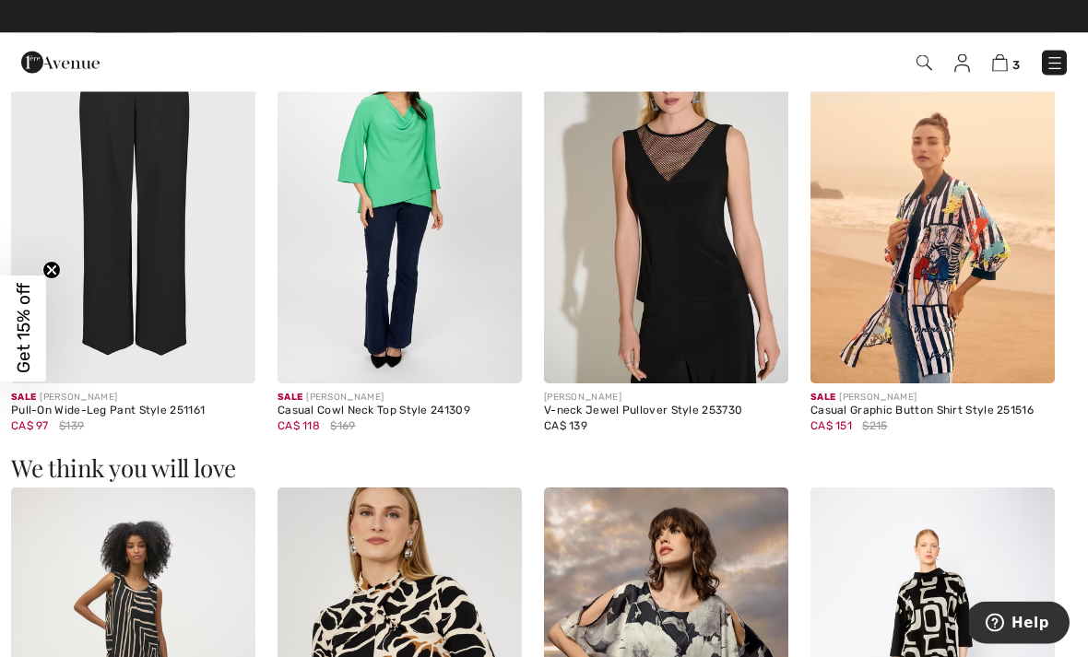
scroll to position [1149, 0]
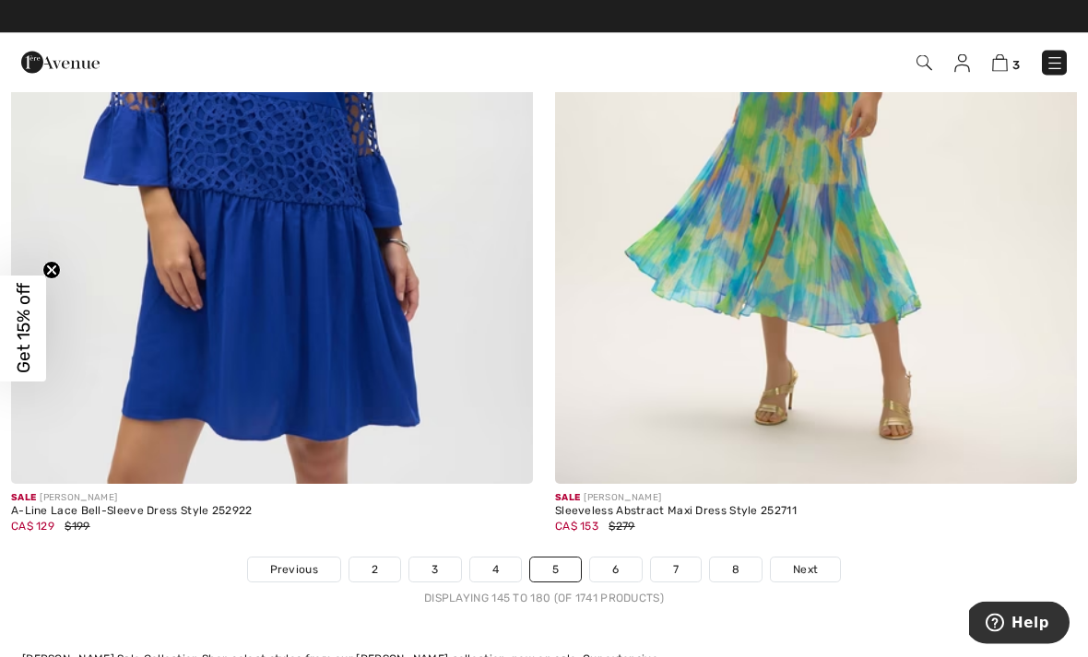
scroll to position [15659, 0]
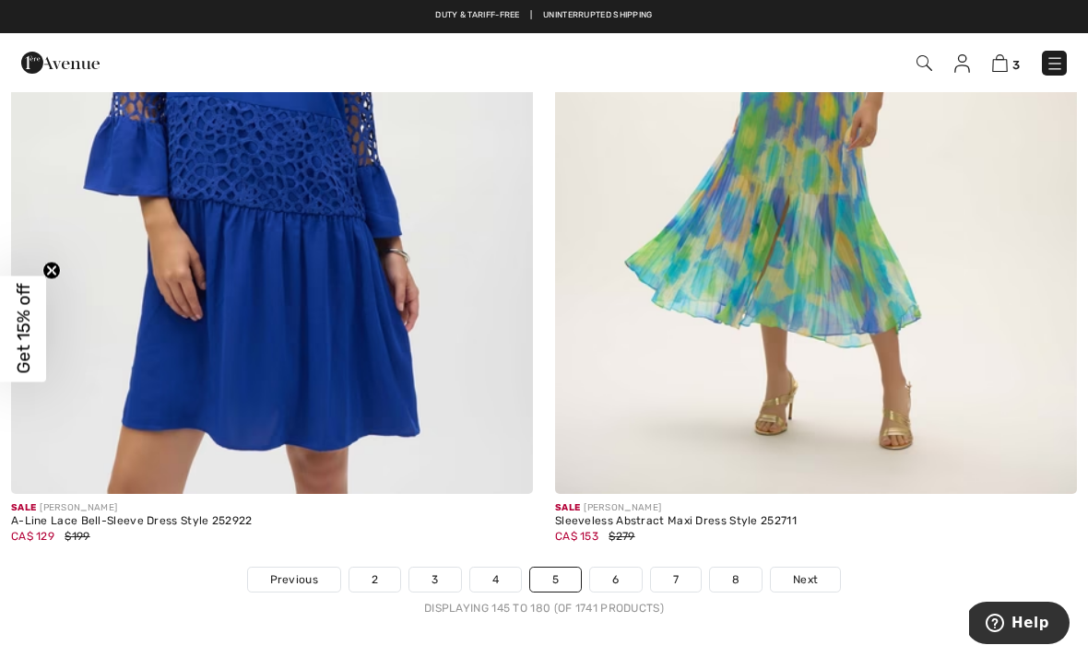
click at [848, 199] on img at bounding box center [816, 102] width 522 height 783
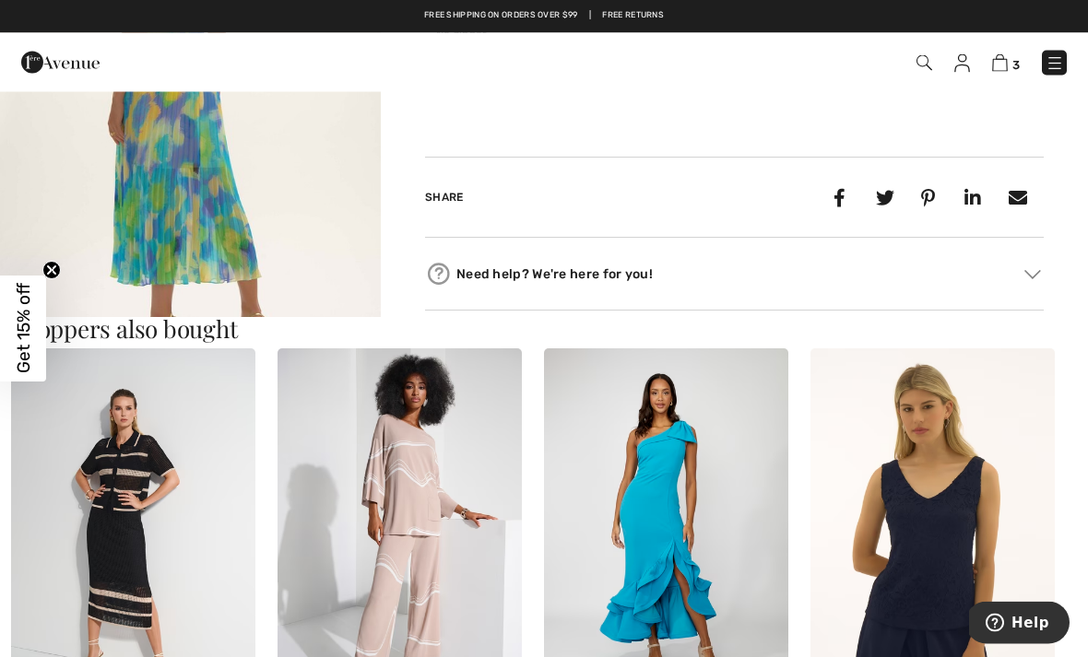
scroll to position [653, 0]
